Goal: Register for event/course

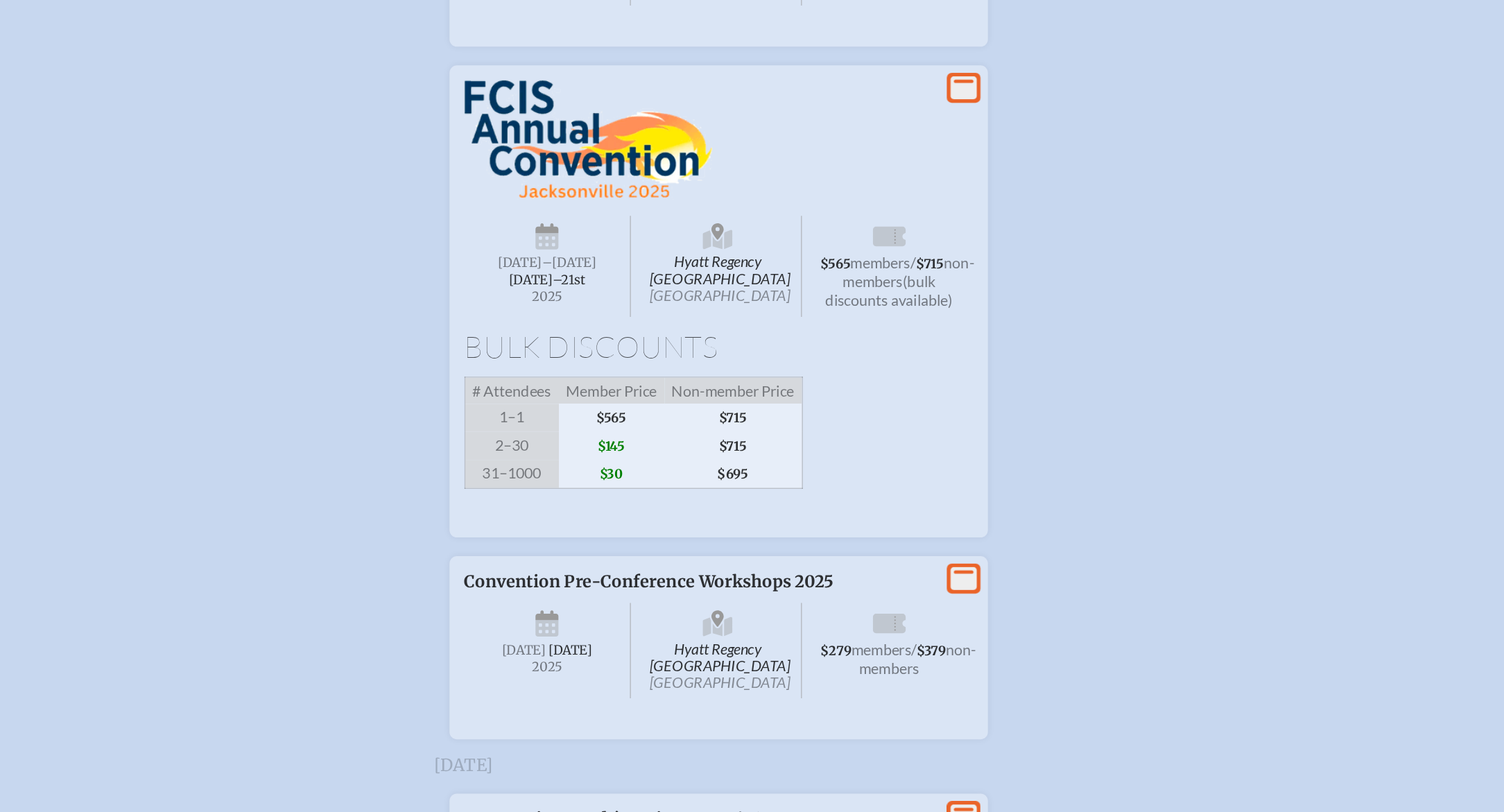
scroll to position [2446, 0]
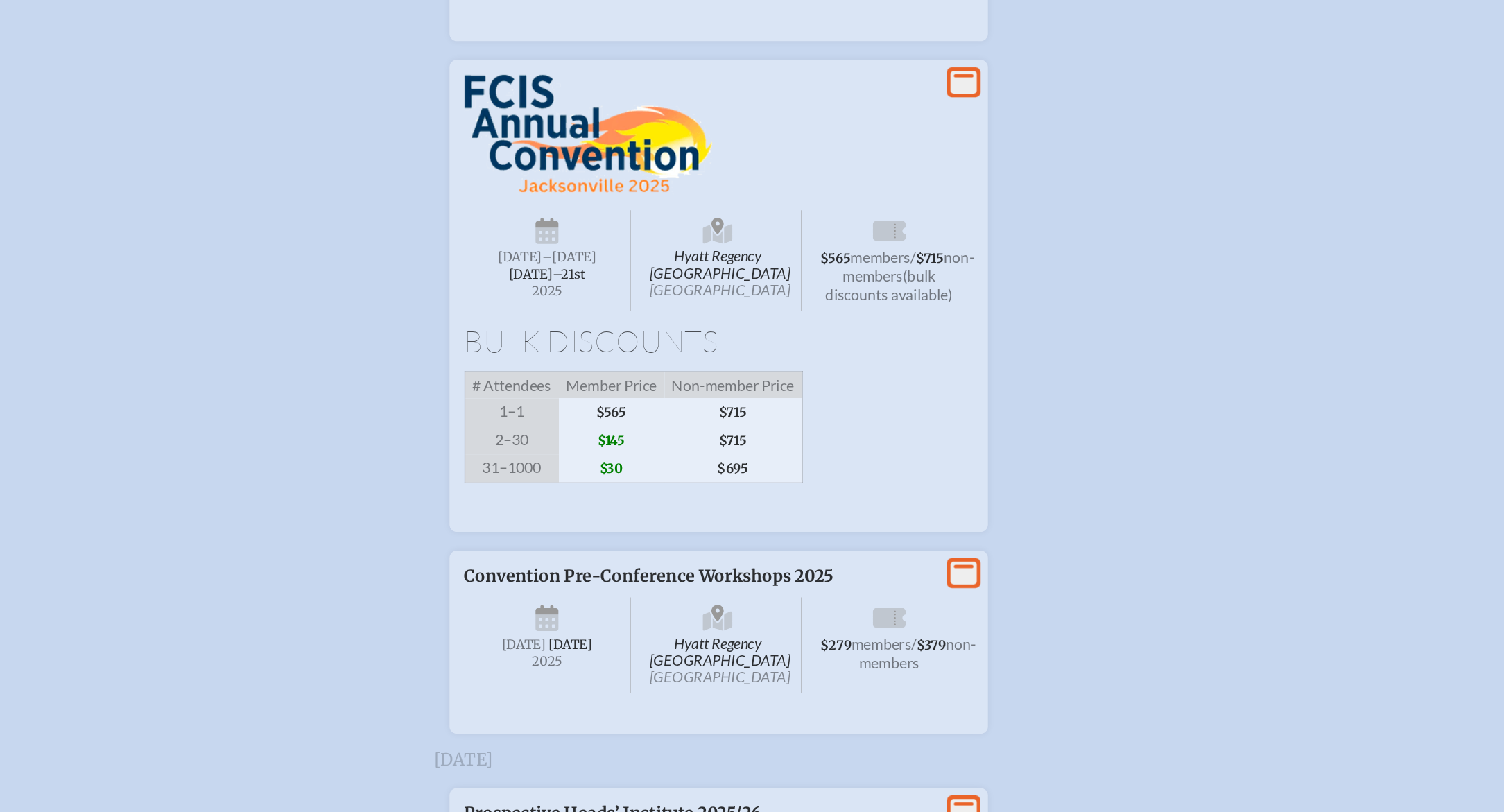
type input "[EMAIL_ADDRESS][DOMAIN_NAME]"
click at [530, 419] on span "[DATE]–⁠21st" at bounding box center [525, 413] width 57 height 12
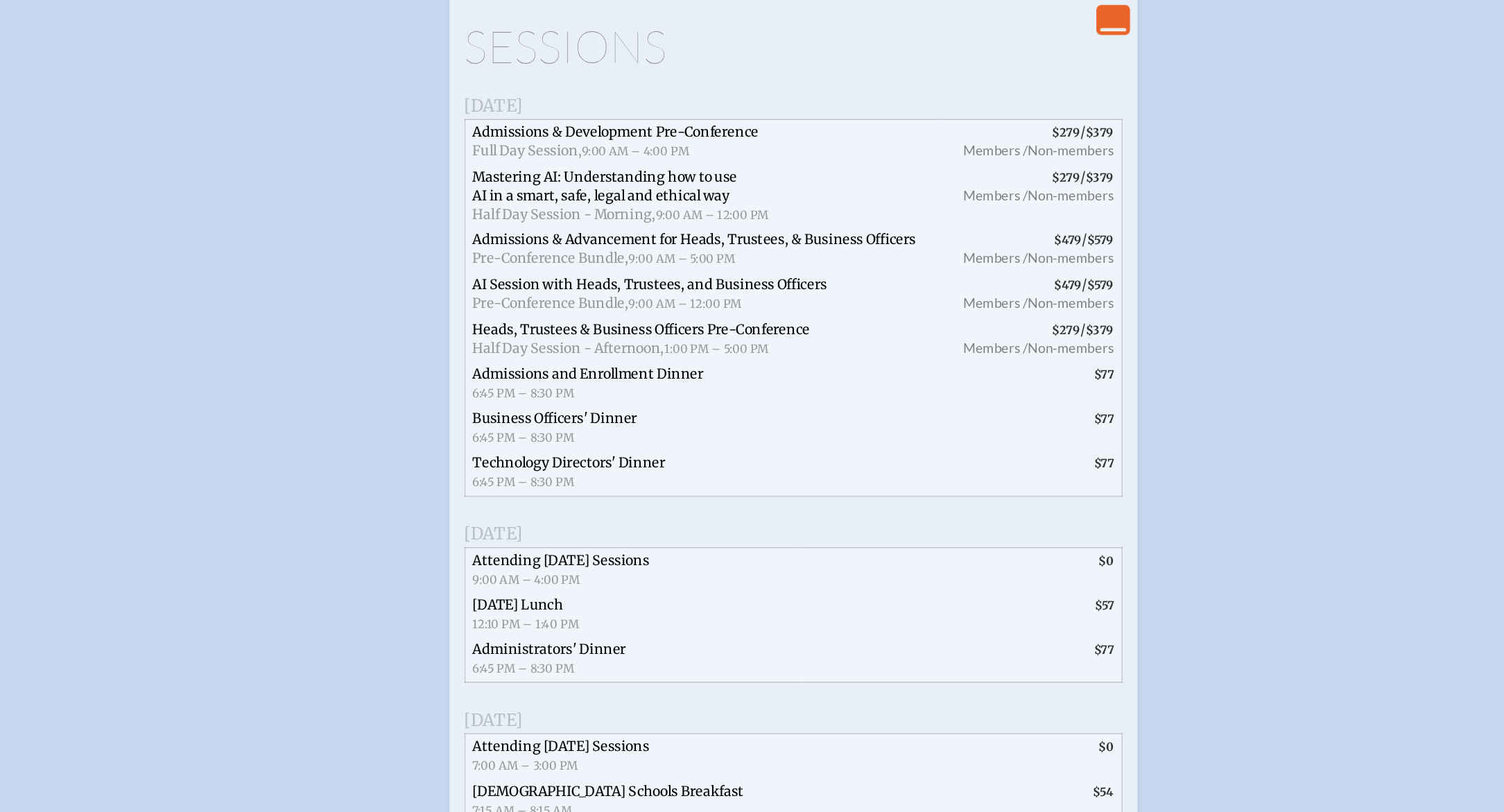
scroll to position [3067, 0]
click at [599, 153] on span "Mastering AI: Understanding how to use AI in a smart, safe, legal and ethical w…" at bounding box center [568, 139] width 196 height 26
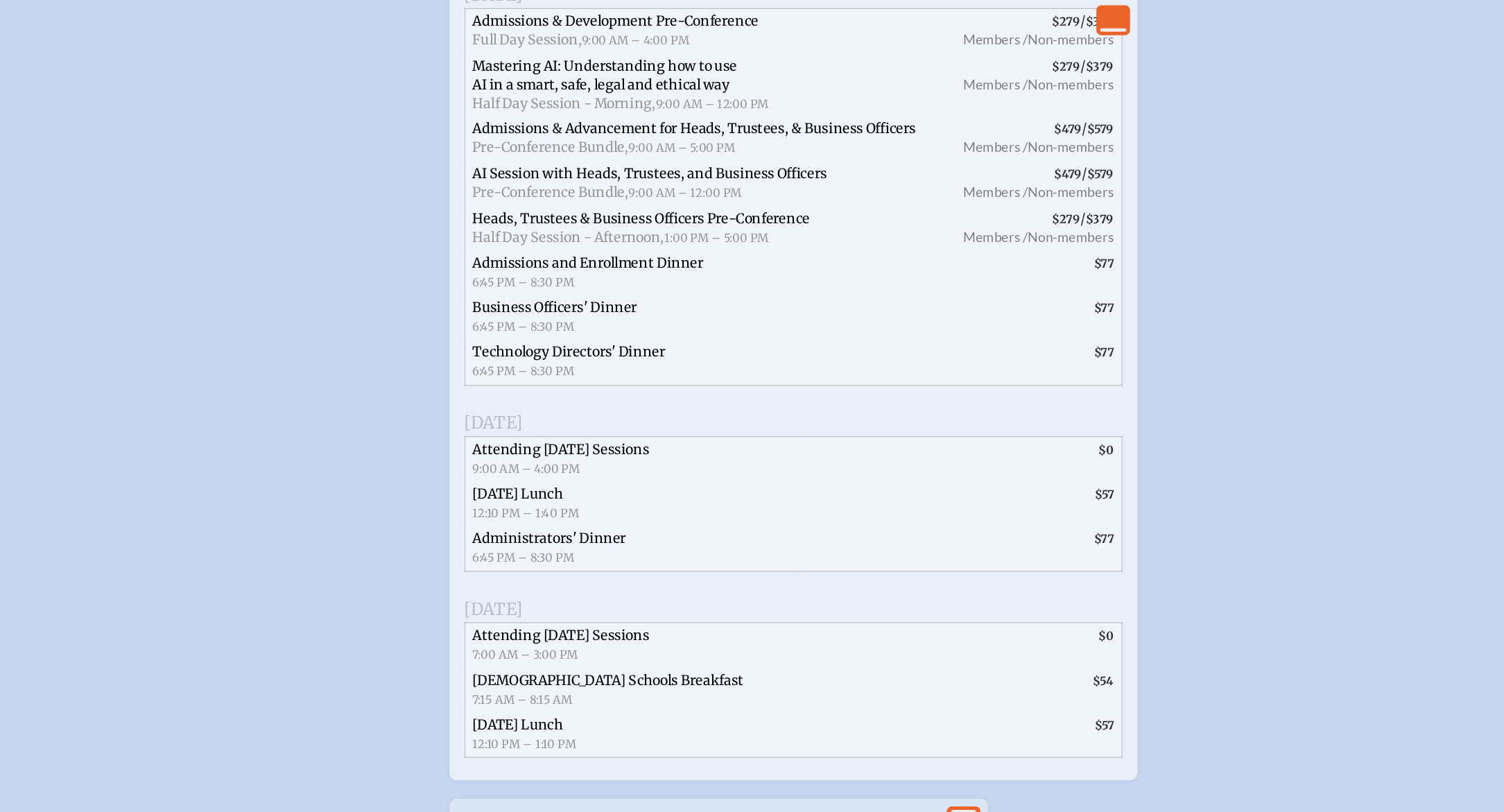
scroll to position [3137, 0]
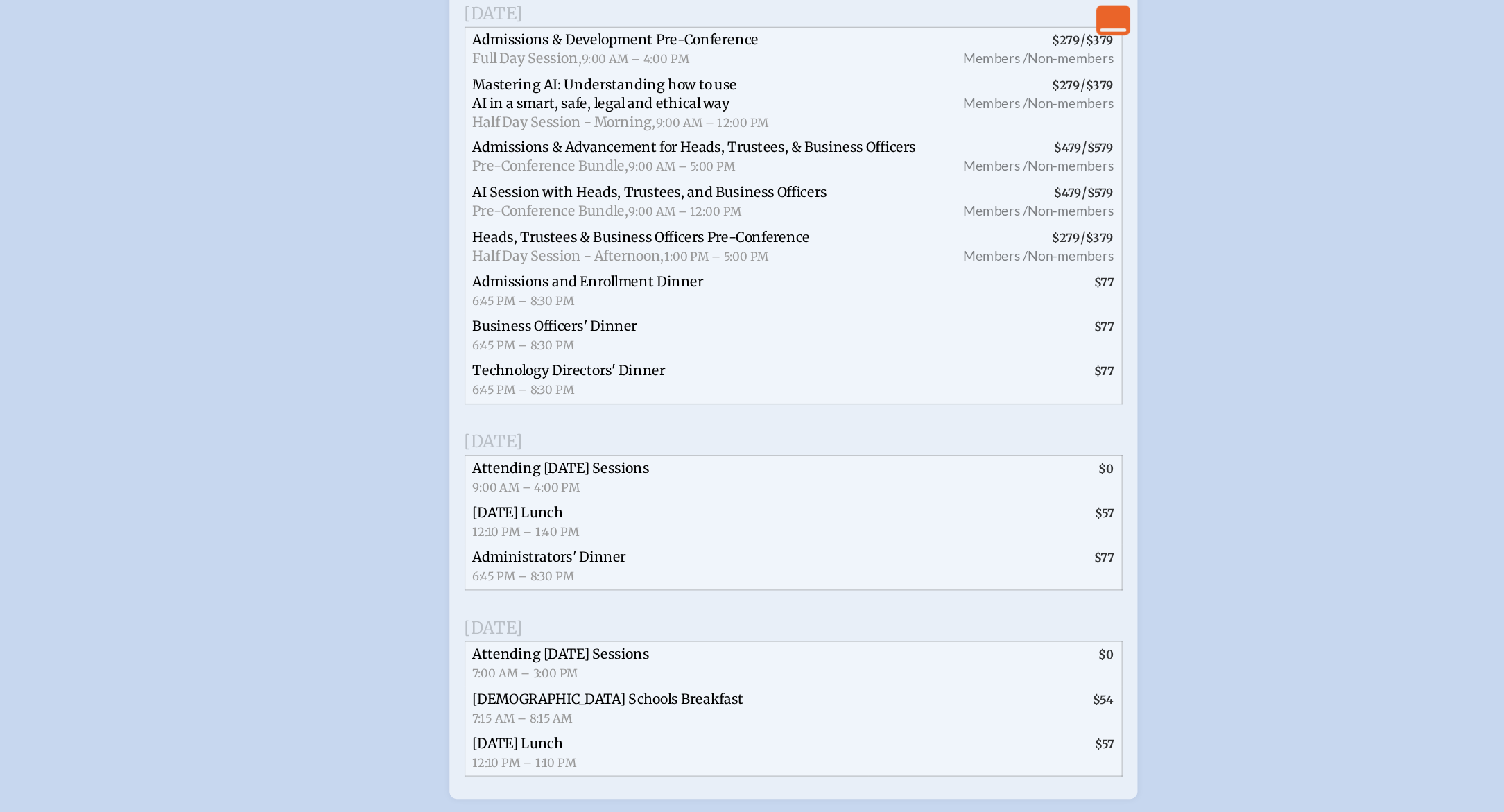
click at [630, 149] on span "AI Session with Heads, Trustees, and Business Officers" at bounding box center [601, 143] width 263 height 12
click at [944, 19] on icon "View Less" at bounding box center [944, 15] width 20 height 20
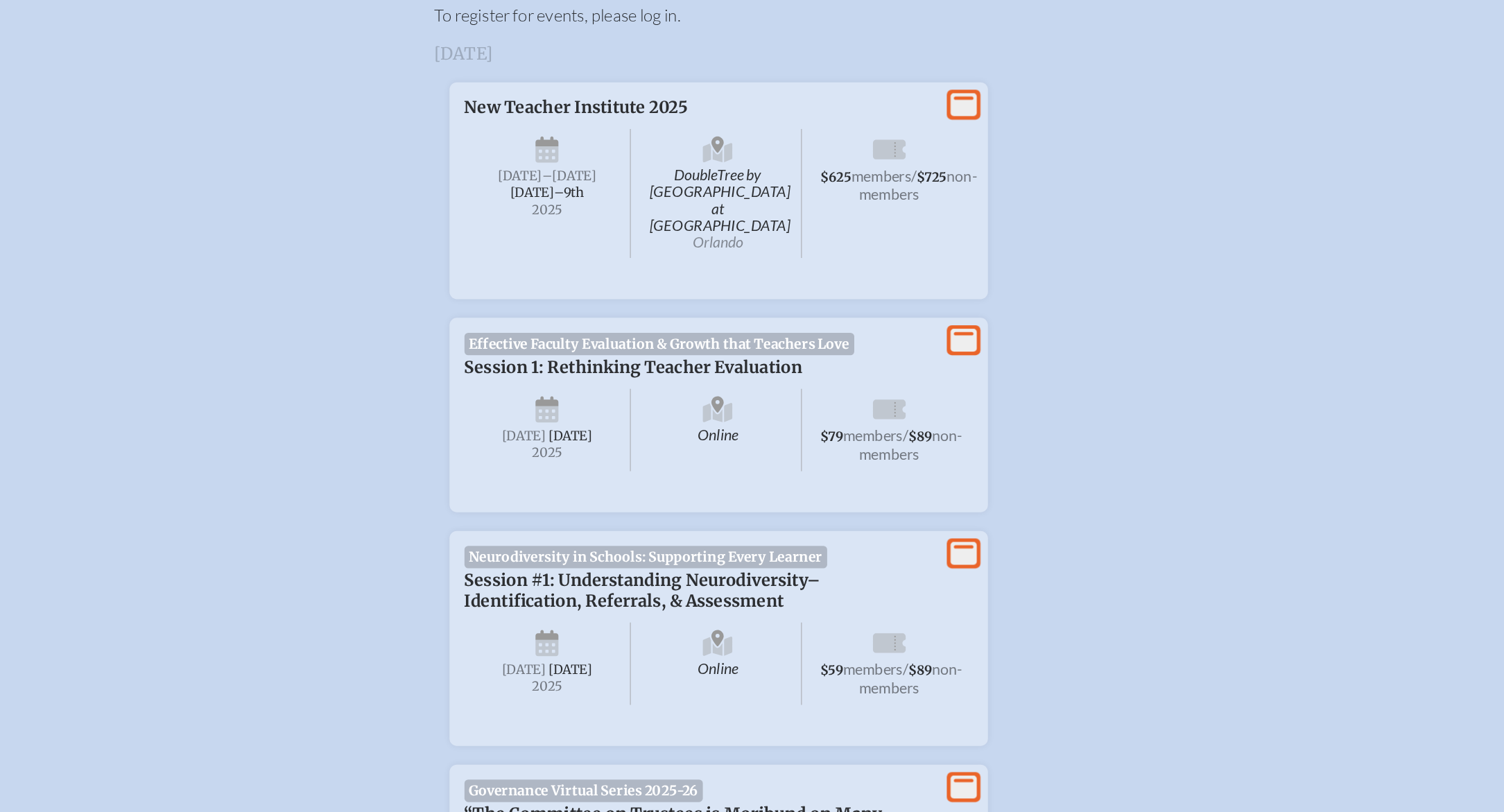
scroll to position [342, 0]
click at [638, 473] on span "Session 1: Rethinking Teacher Evaluation" at bounding box center [589, 480] width 251 height 15
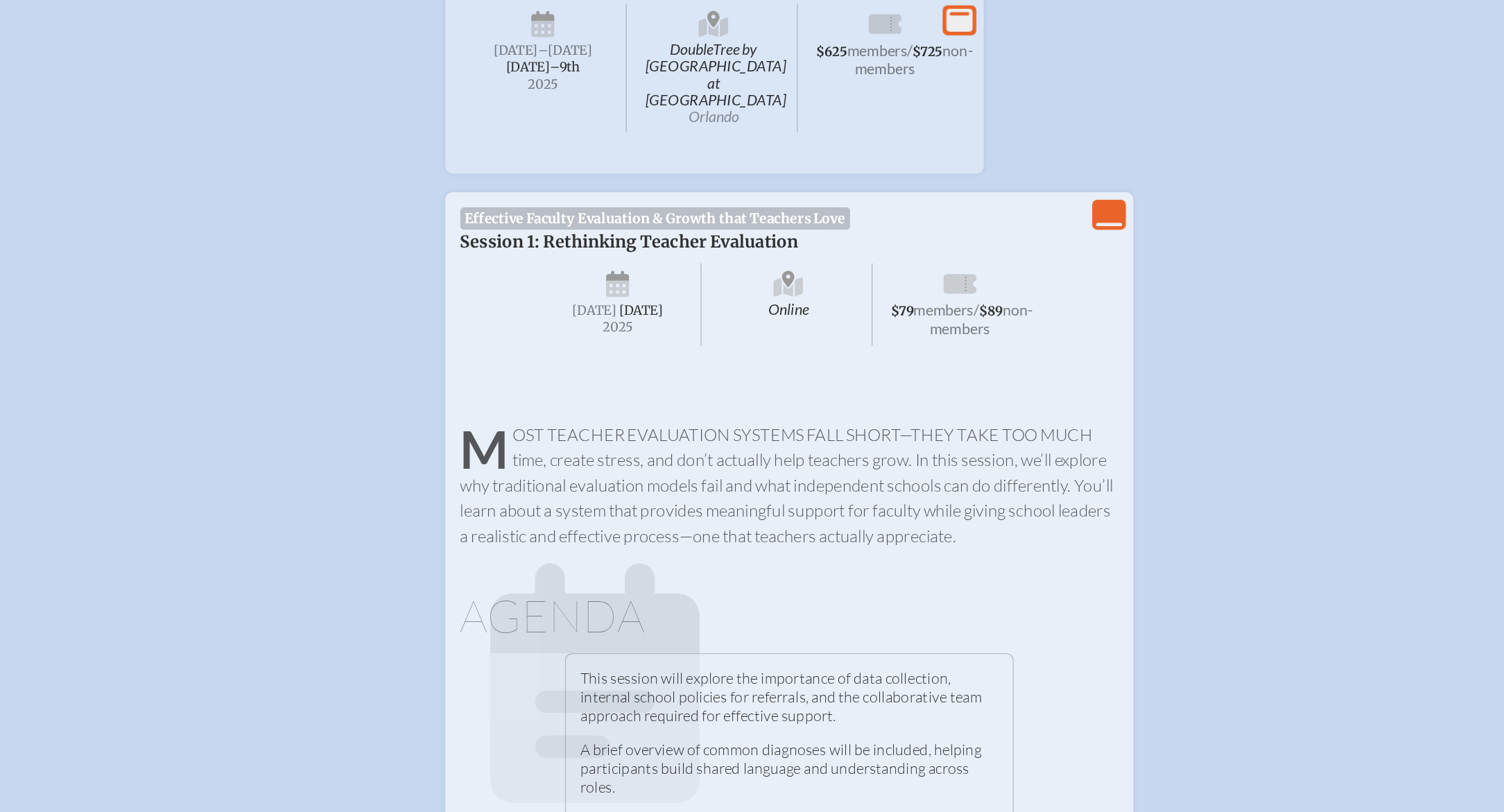
scroll to position [333, 0]
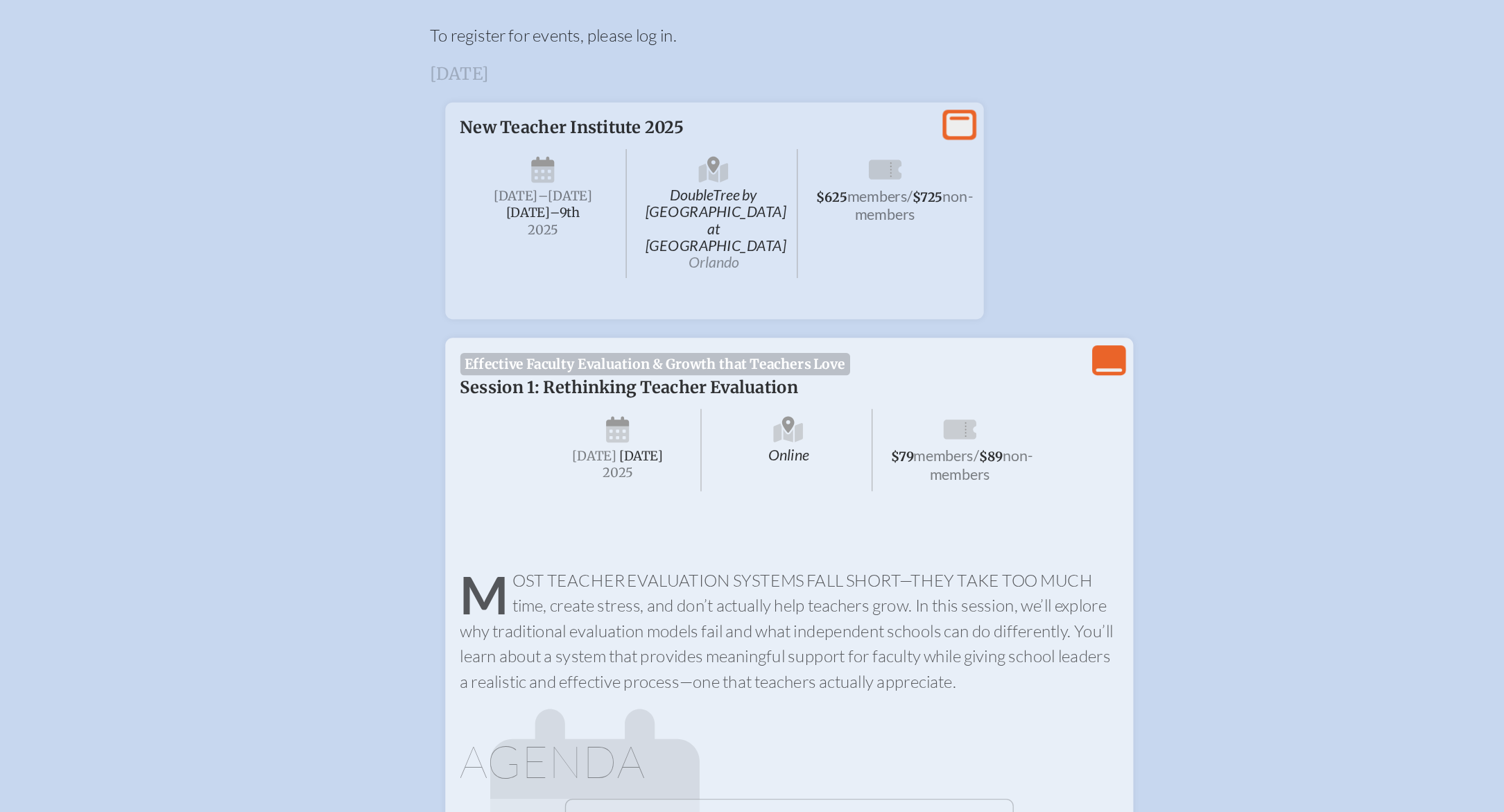
click at [951, 460] on icon "View Less" at bounding box center [944, 469] width 20 height 20
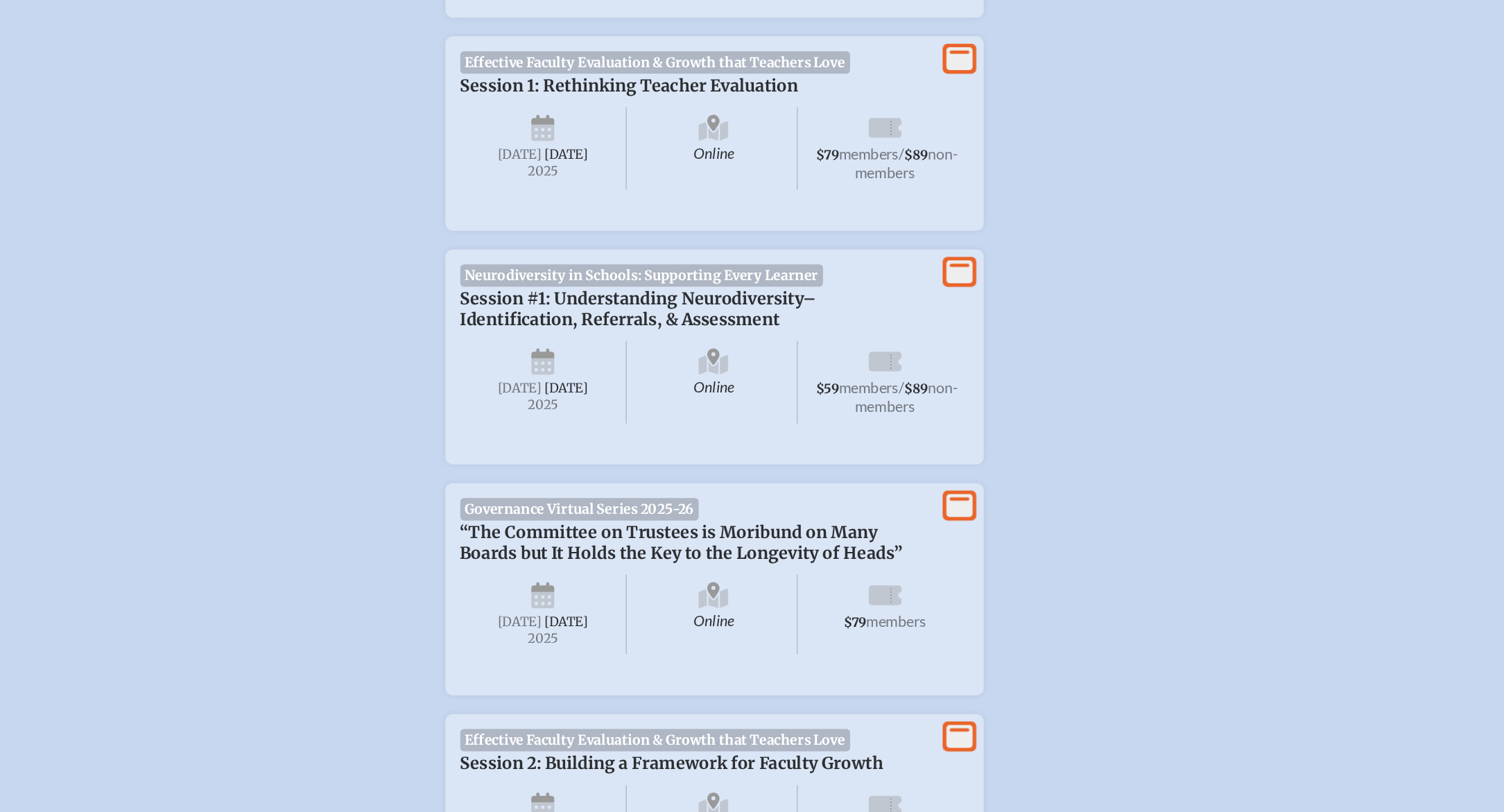
scroll to position [552, 0]
click at [838, 410] on icon at bounding box center [834, 410] width 20 height 17
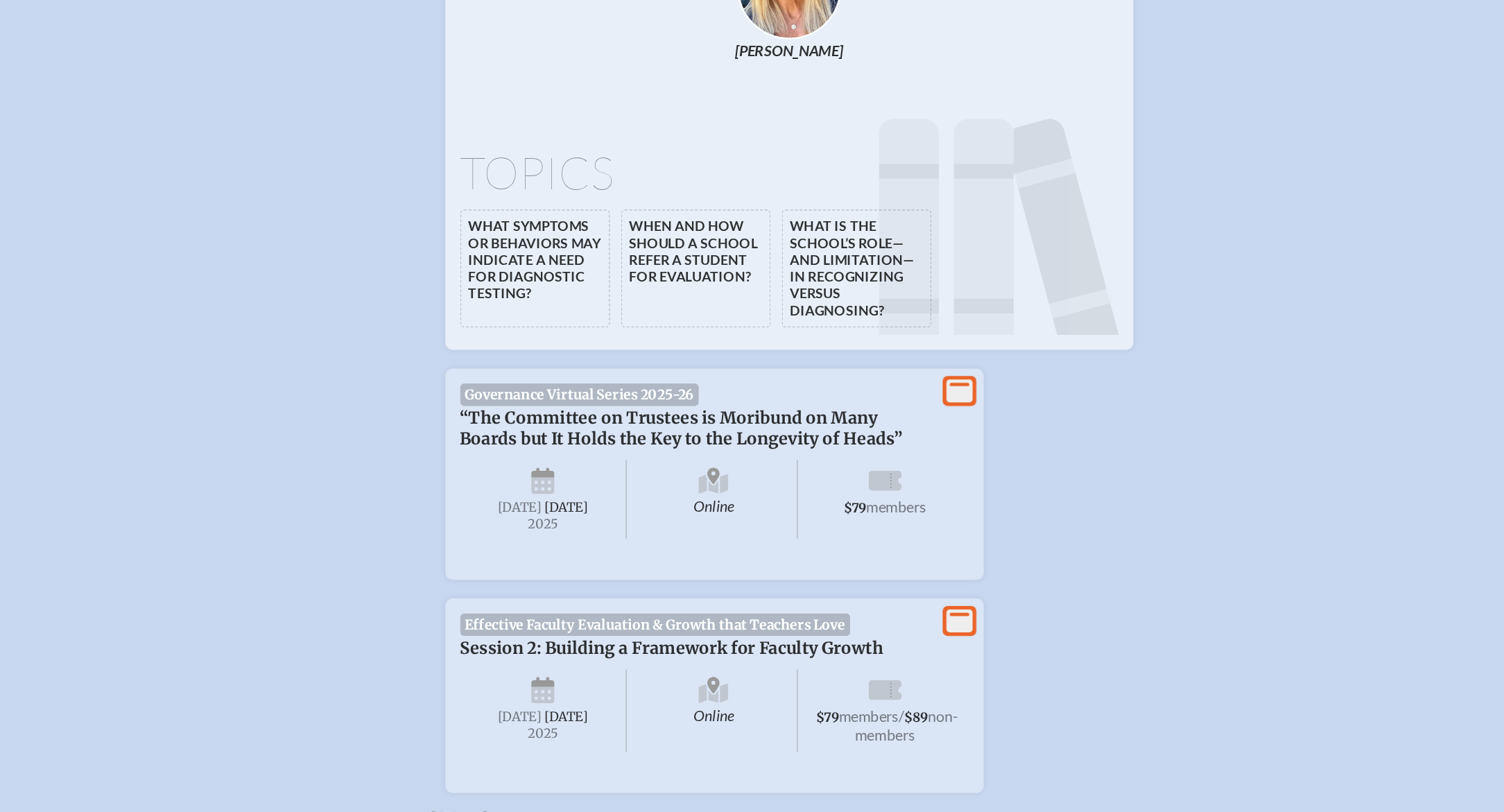
scroll to position [1316, 0]
click at [616, 425] on li "When and how should a school refer a student for evaluation?" at bounding box center [638, 407] width 111 height 87
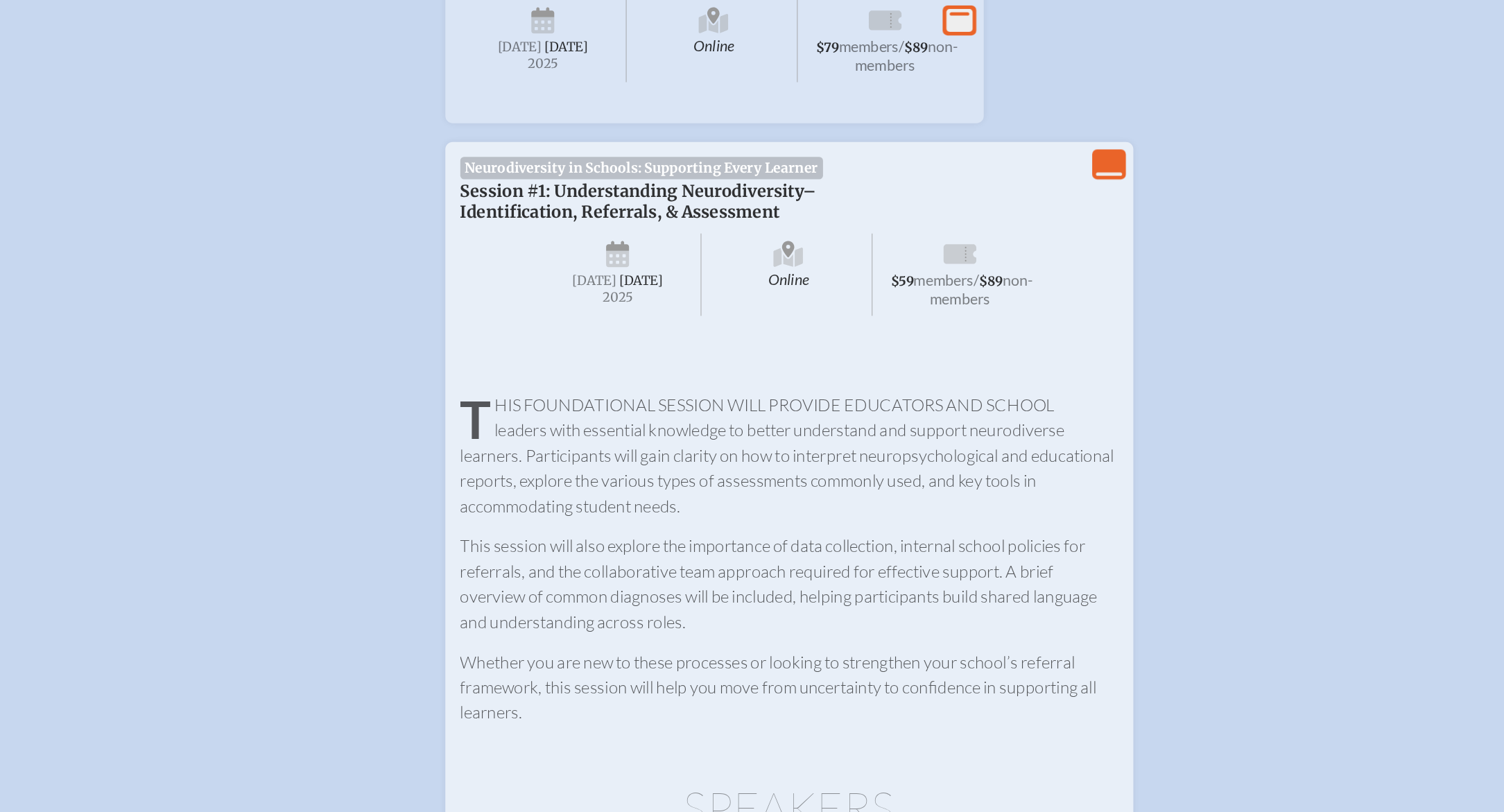
scroll to position [837, 0]
click at [947, 113] on icon "View Less" at bounding box center [944, 122] width 20 height 20
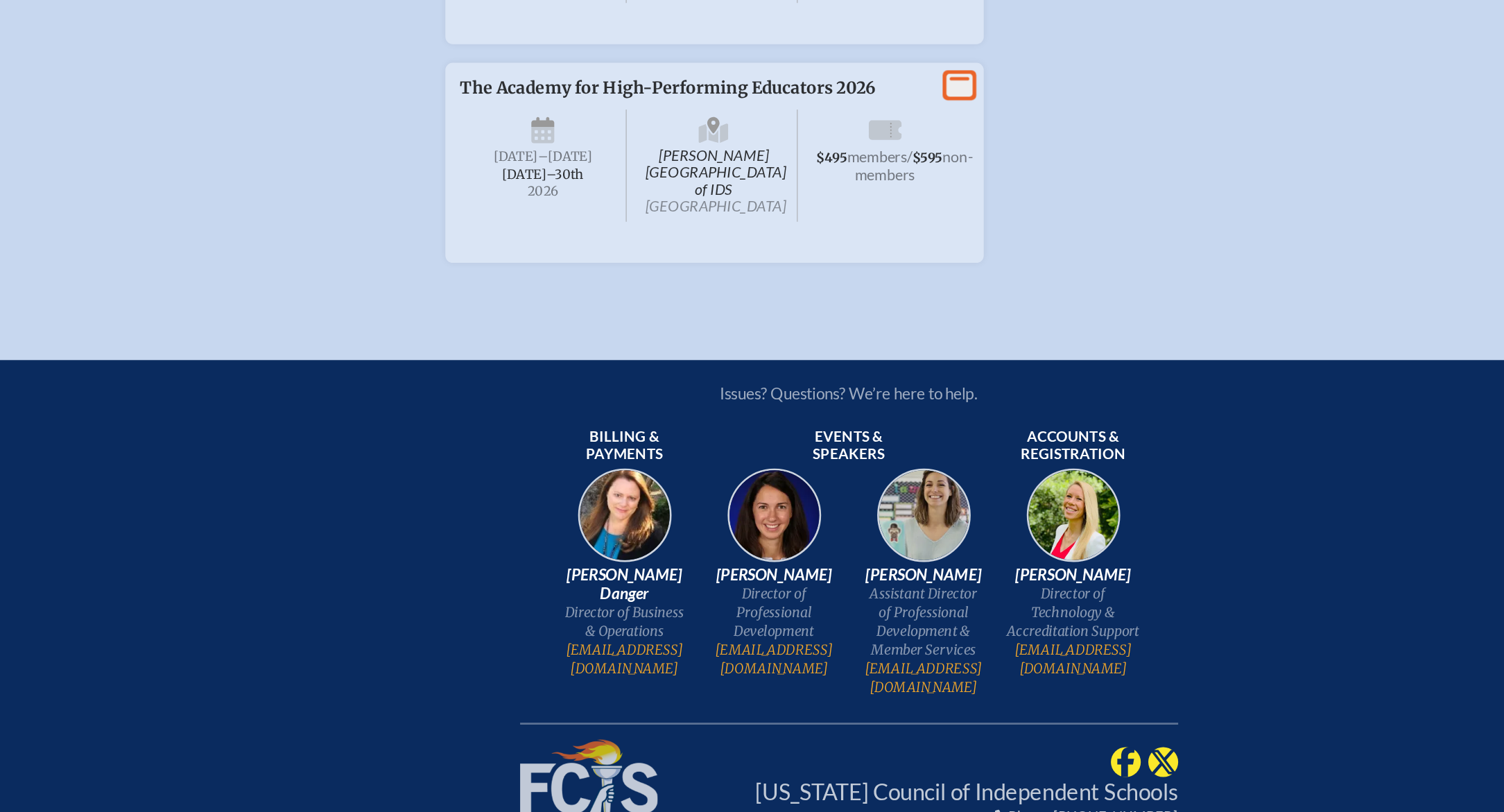
scroll to position [3139, 0]
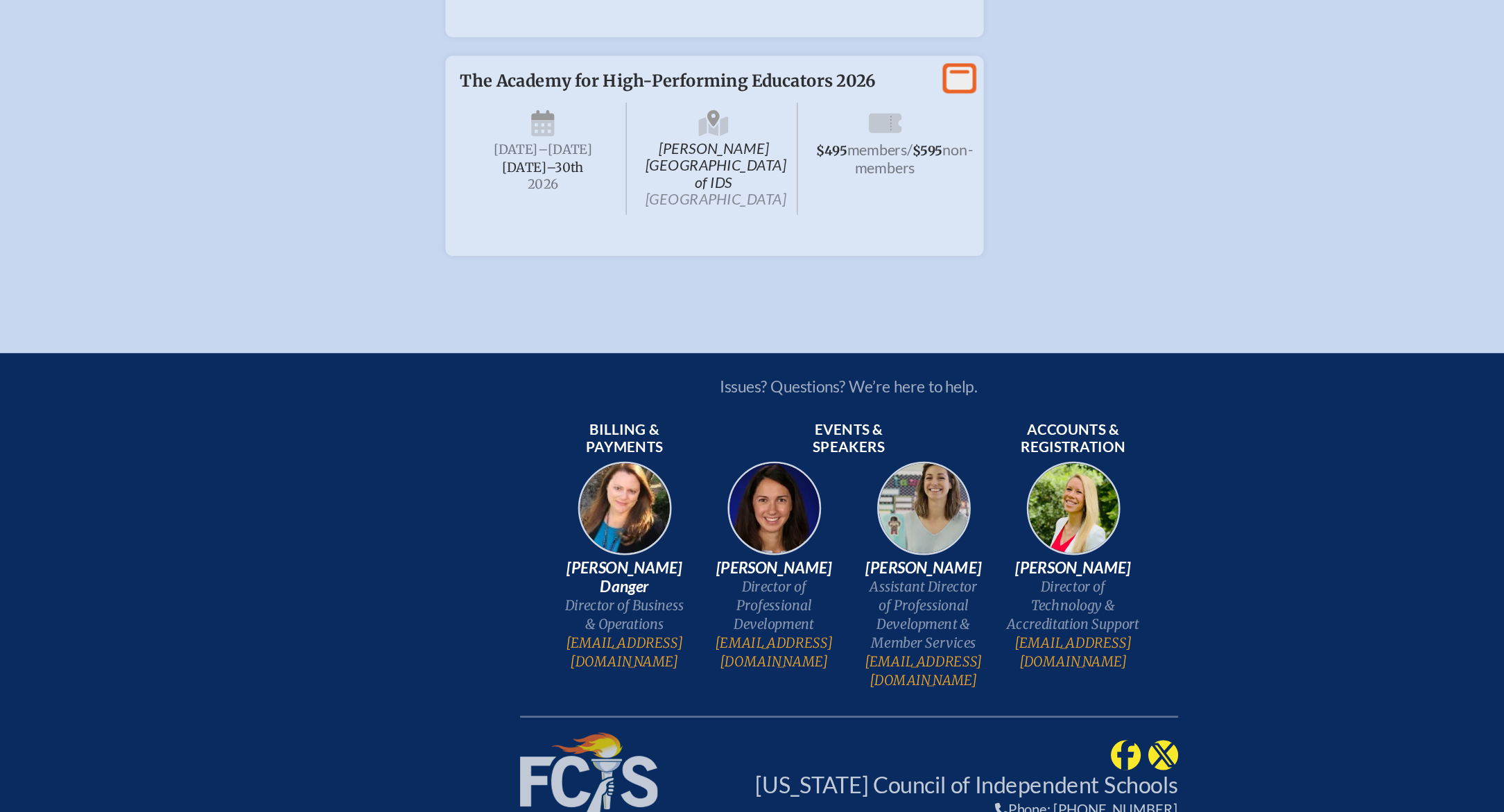
click at [747, 277] on span "The Academy for High-Performing Educators 2026" at bounding box center [618, 269] width 309 height 15
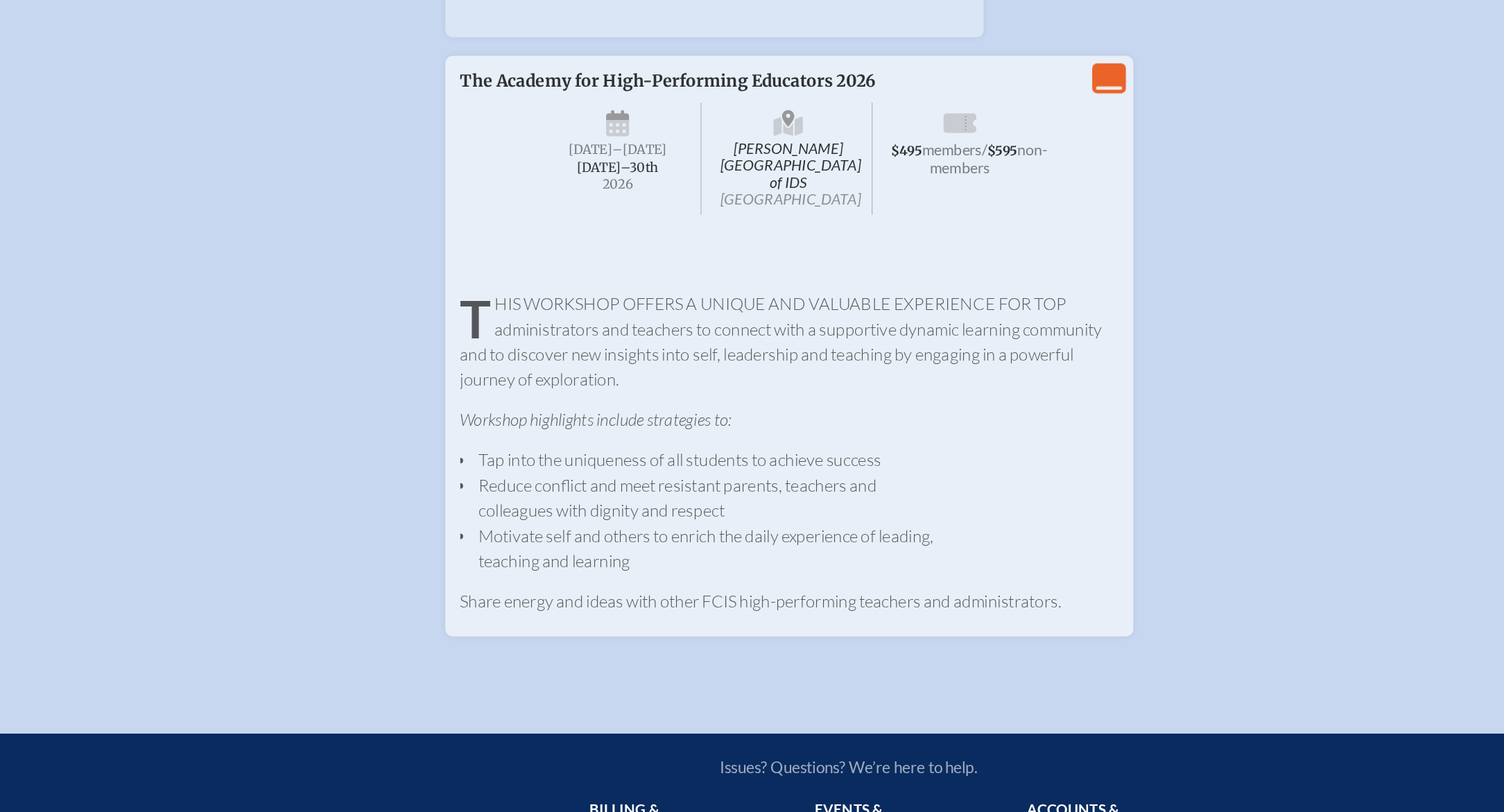
click at [747, 277] on span "The Academy for High-Performing Educators 2026" at bounding box center [618, 269] width 309 height 15
click at [948, 277] on icon "View Less" at bounding box center [944, 267] width 20 height 20
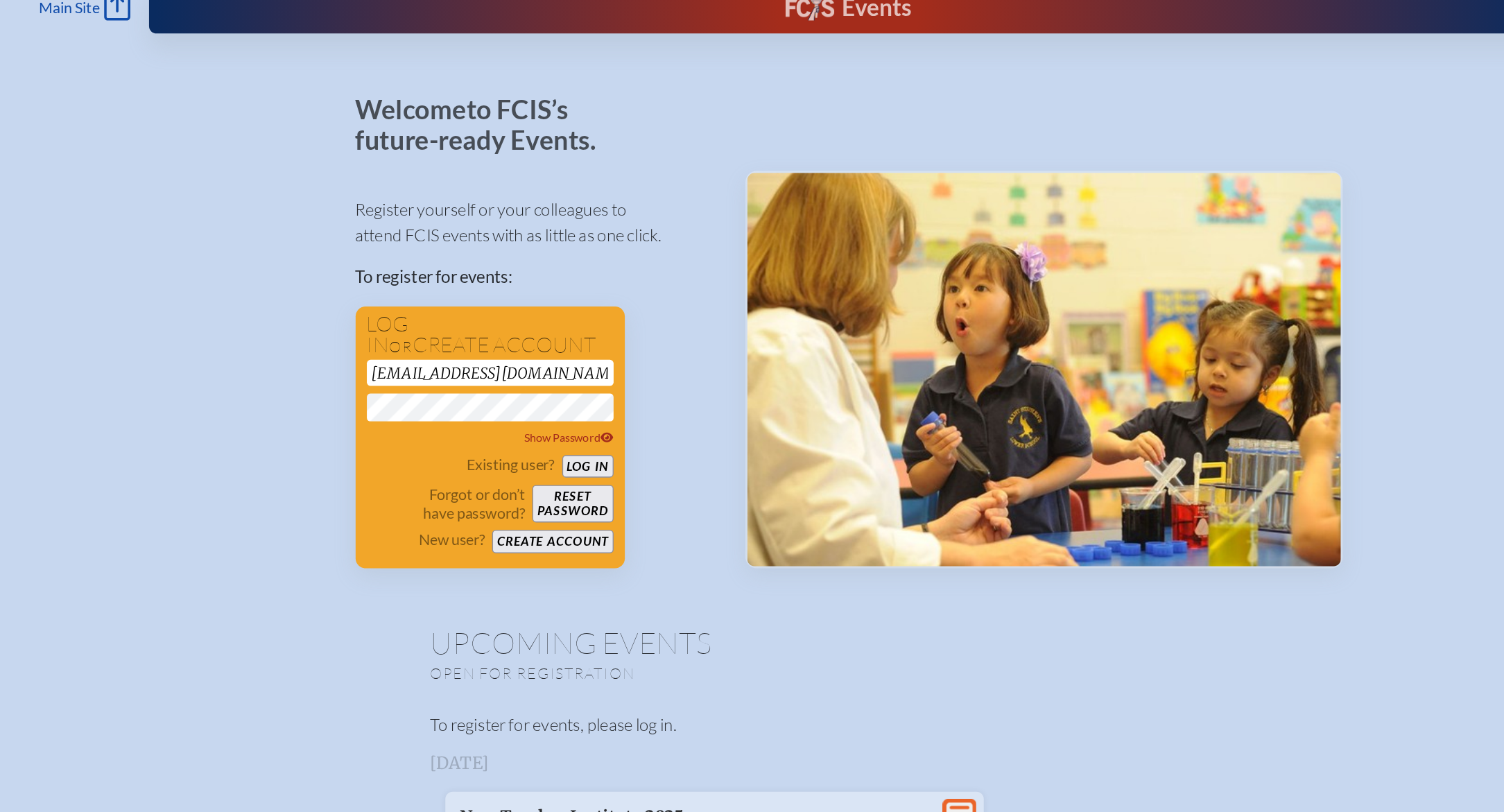
scroll to position [0, 0]
